Goal: Information Seeking & Learning: Learn about a topic

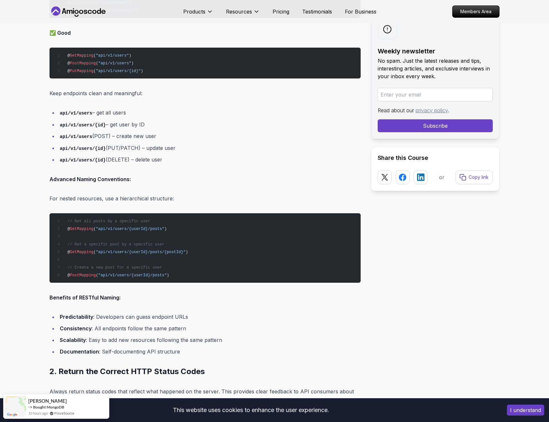
scroll to position [724, 0]
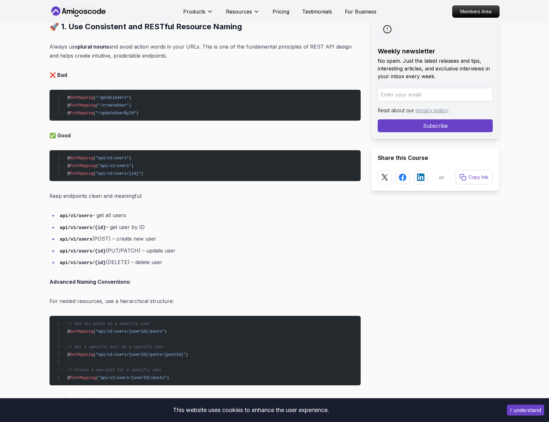
scroll to position [619, 0]
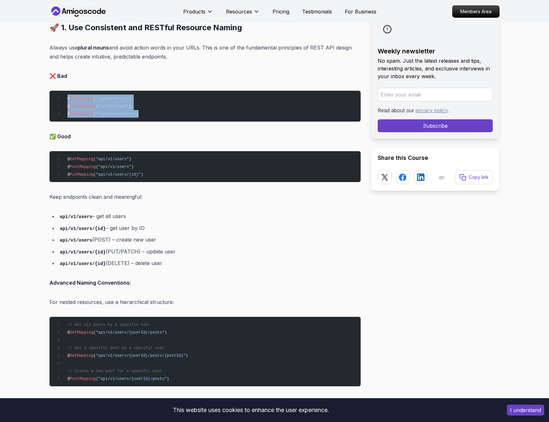
drag, startPoint x: 145, startPoint y: 115, endPoint x: 68, endPoint y: 99, distance: 79.4
click at [68, 99] on pre "@ GetMapping ( "/getAllUsers" ) @ PostMapping ( "/createUser" ) @ PutMapping ( …" at bounding box center [205, 106] width 311 height 31
copy code "@ GetMapping ( "/getAllUsers" ) @ PostMapping ( "/createUser" ) @ PutMapping ( …"
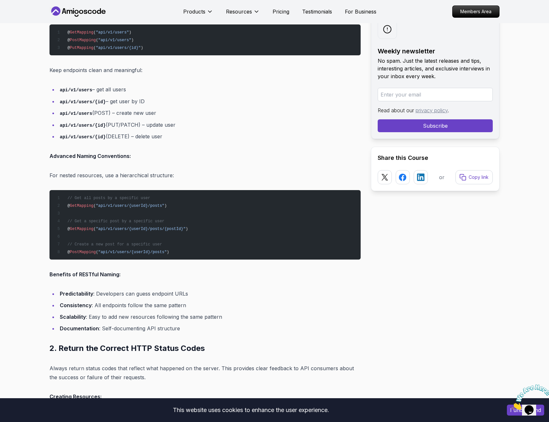
scroll to position [0, 0]
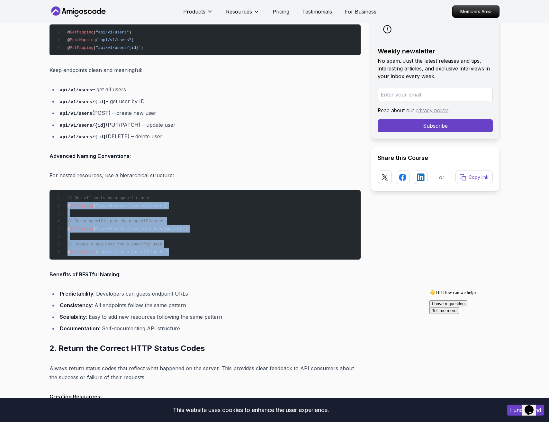
drag, startPoint x: 185, startPoint y: 249, endPoint x: 59, endPoint y: 205, distance: 133.5
click at [59, 205] on pre "// Get all posts by a specific user @ GetMapping ( "api/v1/users/{userId}/posts…" at bounding box center [205, 224] width 311 height 69
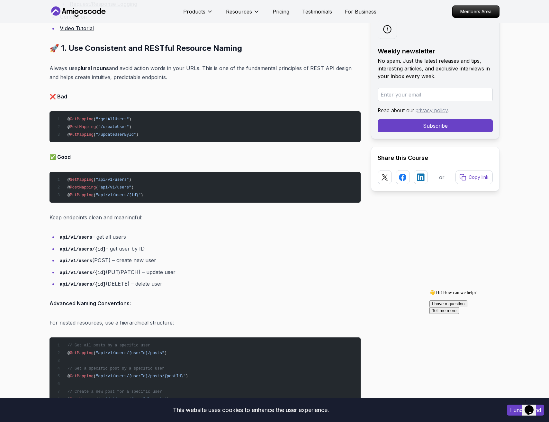
scroll to position [587, 0]
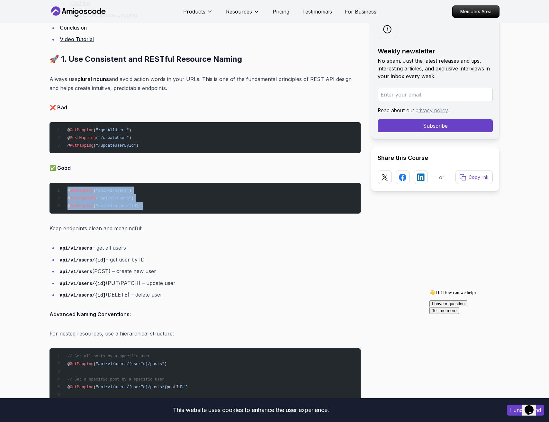
drag, startPoint x: 156, startPoint y: 203, endPoint x: 56, endPoint y: 192, distance: 100.4
click at [56, 192] on pre "@ GetMapping ( "api/v1/users" ) @ PostMapping ( "api/v1/users" ) @ PutMapping (…" at bounding box center [205, 198] width 311 height 31
copy code "@ GetMapping ( "api/v1/users" ) @ PostMapping ( "api/v1/users" ) @ PutMapping (…"
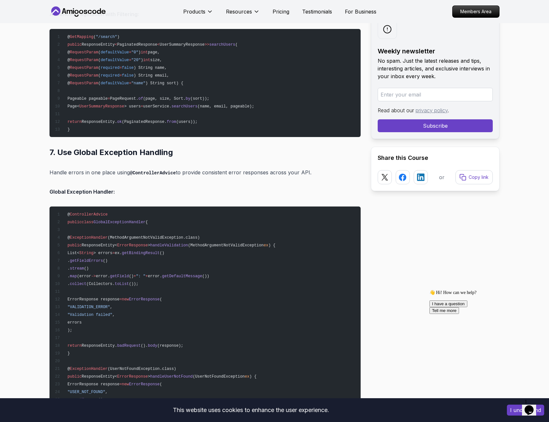
scroll to position [4526, 0]
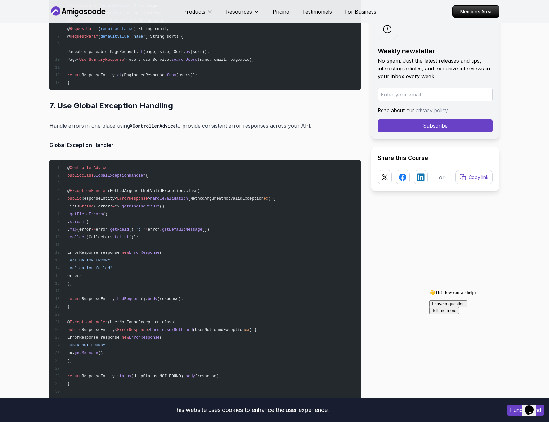
click at [301, 121] on p "Handle errors in one place using @ControllerAdvice to provide consistent error …" at bounding box center [205, 125] width 311 height 9
drag, startPoint x: 317, startPoint y: 123, endPoint x: 39, endPoint y: 126, distance: 278.2
copy p "Handle errors in one place using @ControllerAdvice to provide consistent error …"
click at [259, 270] on pre "@ ControllerAdvice public class GlobalExceptionHandler { @ ExceptionHandler (Me…" at bounding box center [205, 357] width 311 height 394
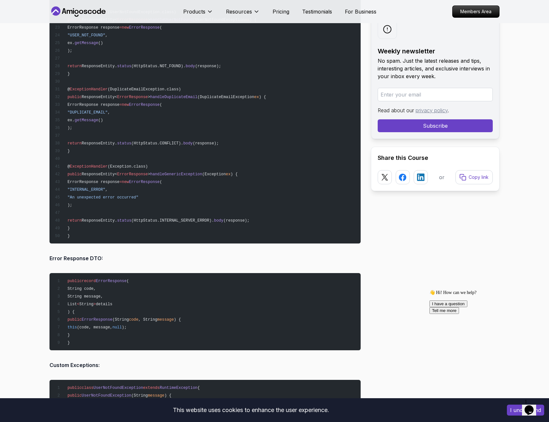
scroll to position [4971, 0]
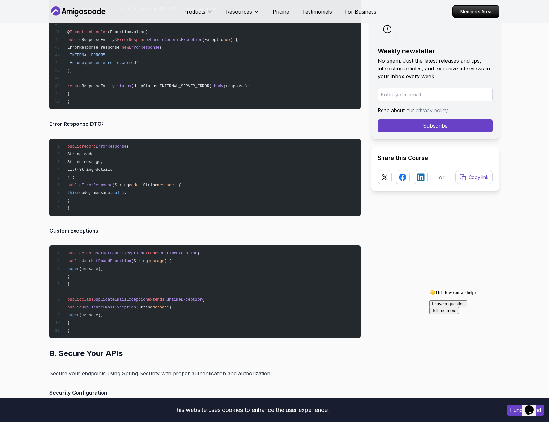
click at [96, 209] on pre "public record ErrorResponse ( String code, String message, List < String > deta…" at bounding box center [205, 177] width 311 height 77
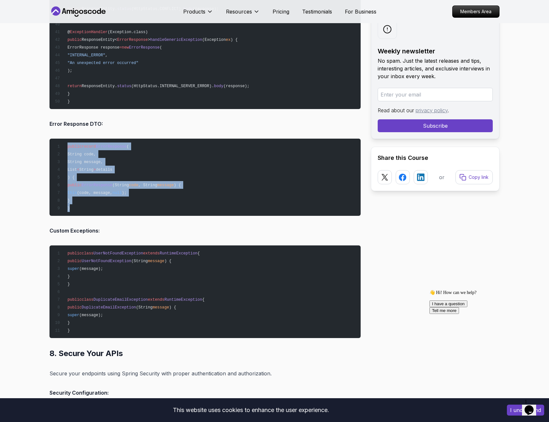
drag, startPoint x: 88, startPoint y: 207, endPoint x: 53, endPoint y: 142, distance: 74.0
click at [53, 142] on pre "public record ErrorResponse ( String code, String message, List < String > deta…" at bounding box center [205, 177] width 311 height 77
copy code "public record ErrorResponse ( String code, String message, List < String > deta…"
